Goal: Navigation & Orientation: Find specific page/section

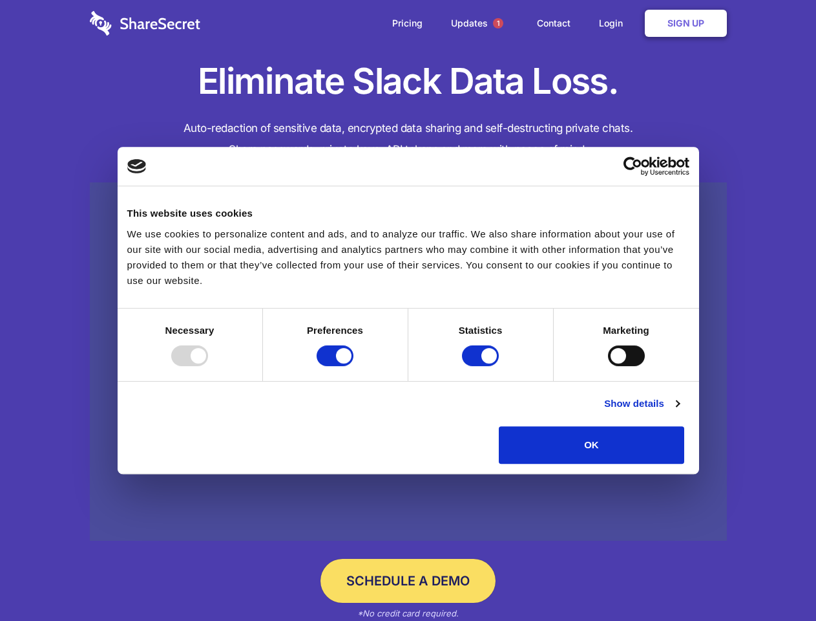
click at [208, 366] on div at bounding box center [189, 355] width 37 height 21
click at [354, 366] on input "Preferences" at bounding box center [335, 355] width 37 height 21
checkbox input "false"
click at [482, 366] on input "Statistics" at bounding box center [480, 355] width 37 height 21
checkbox input "false"
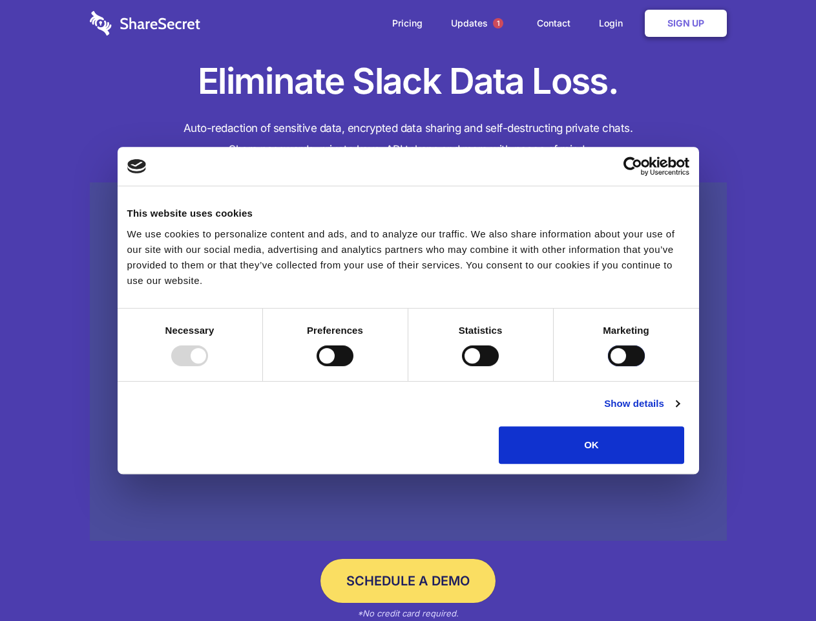
click at [608, 366] on input "Marketing" at bounding box center [626, 355] width 37 height 21
checkbox input "true"
click at [679, 411] on link "Show details" at bounding box center [641, 404] width 75 height 16
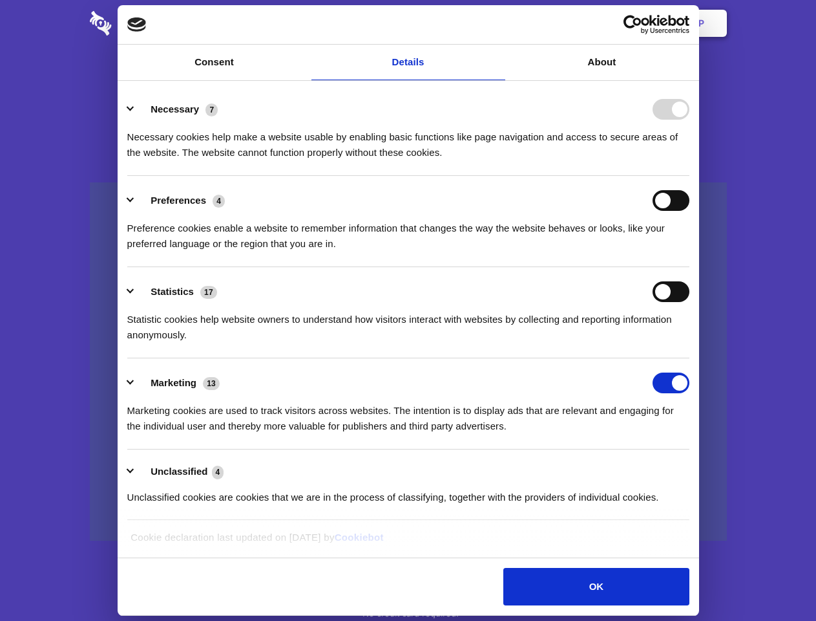
click at [690, 176] on li "Necessary 7 Necessary cookies help make a website usable by enabling basic func…" at bounding box center [408, 130] width 562 height 91
click at [498, 23] on span "1" at bounding box center [498, 23] width 10 height 10
